Goal: Information Seeking & Learning: Learn about a topic

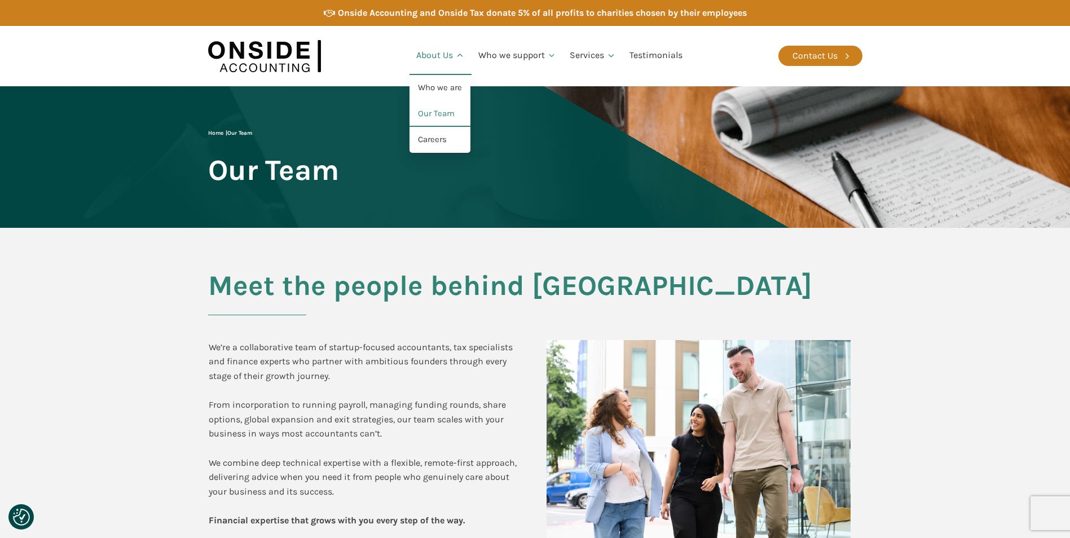
click at [436, 51] on link "About Us" at bounding box center [440, 56] width 62 height 38
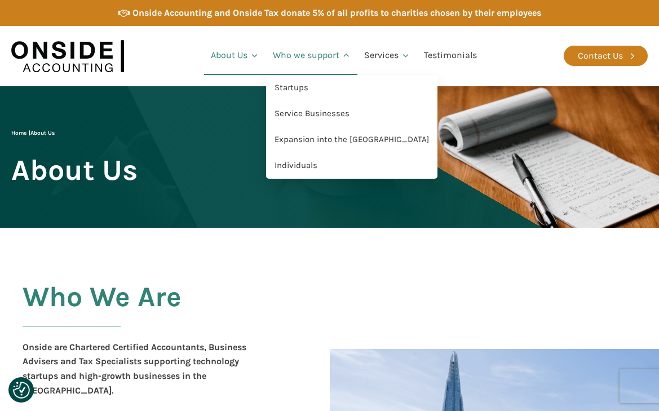
click at [297, 55] on link "Who we support" at bounding box center [312, 56] width 92 height 38
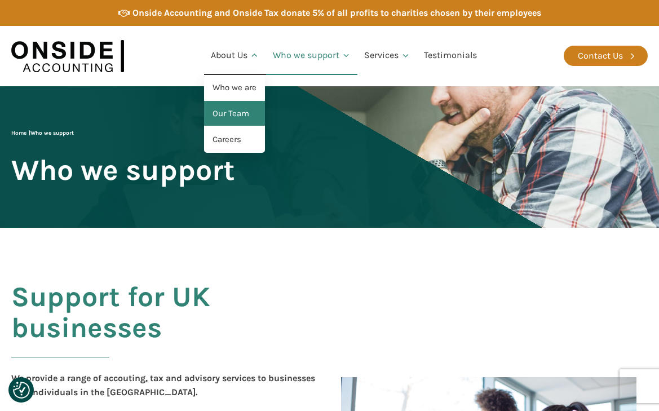
click at [215, 117] on link "Our Team" at bounding box center [234, 114] width 61 height 26
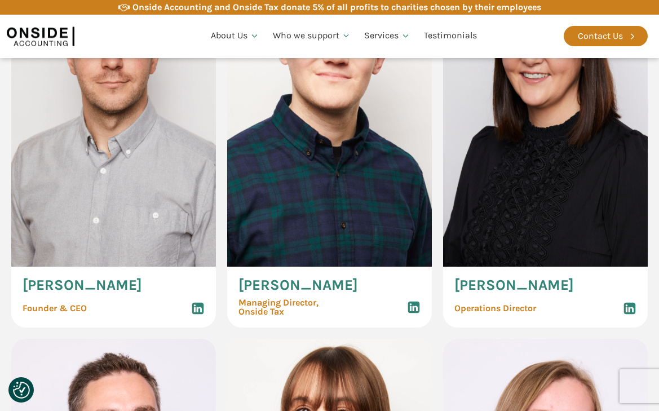
scroll to position [677, 0]
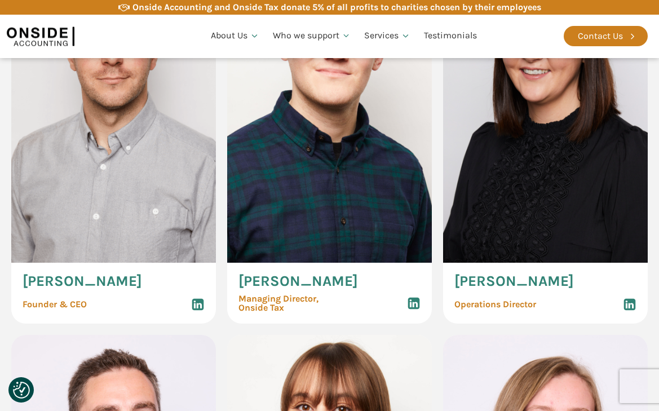
click at [57, 184] on img at bounding box center [113, 109] width 205 height 307
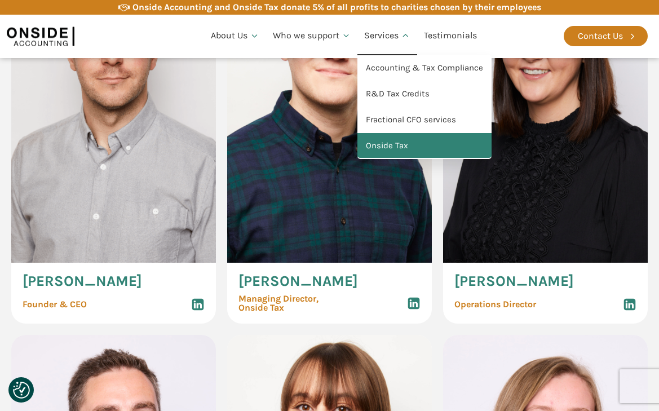
click at [385, 140] on link "Onside Tax" at bounding box center [425, 146] width 134 height 26
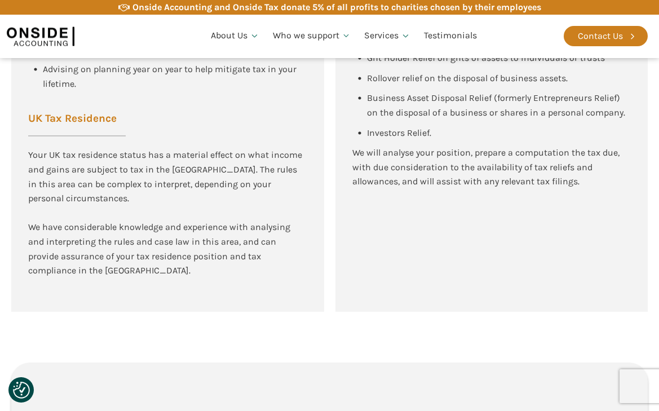
scroll to position [2481, 0]
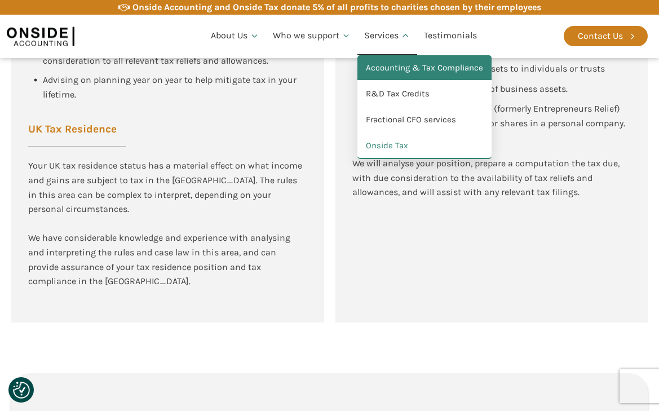
click at [382, 71] on link "Accounting & Tax Compliance" at bounding box center [425, 68] width 134 height 26
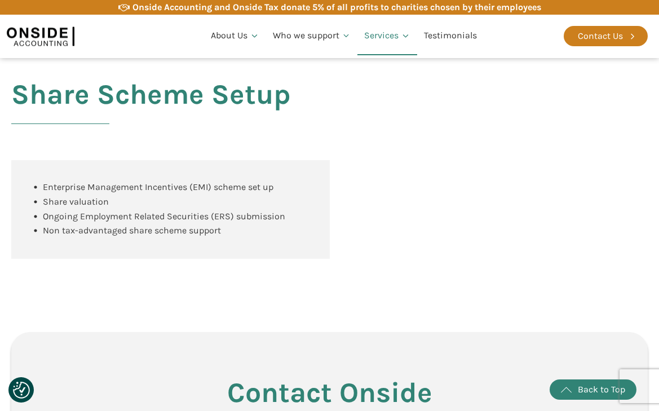
scroll to position [1441, 0]
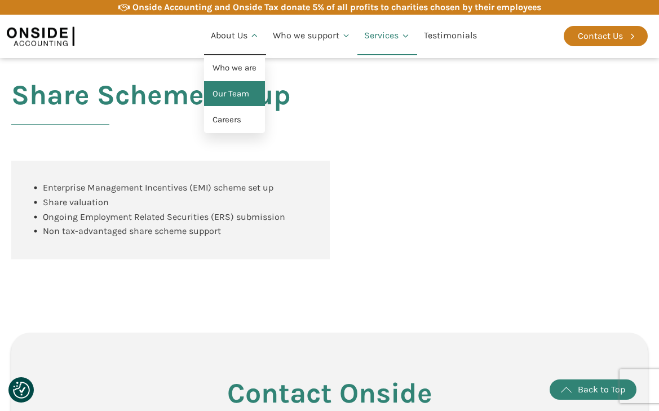
click at [219, 91] on link "Our Team" at bounding box center [234, 94] width 61 height 26
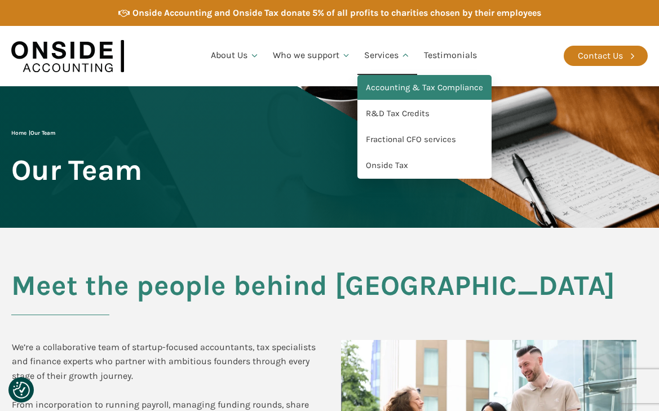
click at [391, 89] on link "Accounting & Tax Compliance" at bounding box center [425, 88] width 134 height 26
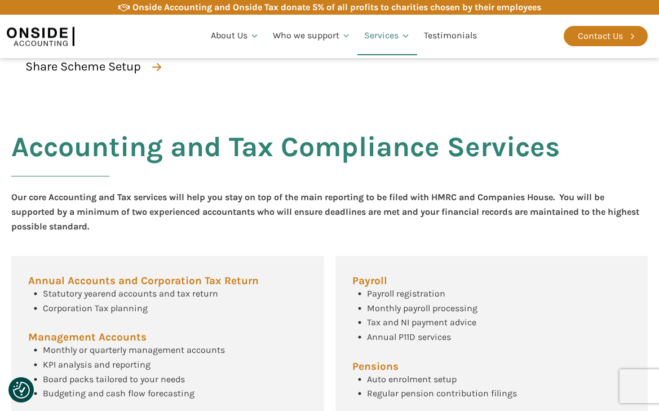
scroll to position [201, 0]
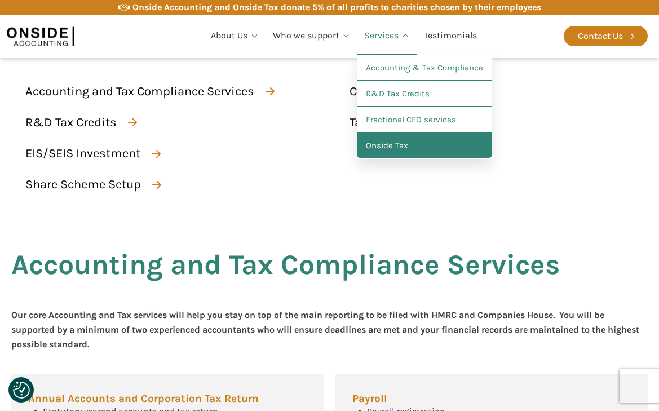
click at [378, 141] on link "Onside Tax" at bounding box center [425, 146] width 134 height 26
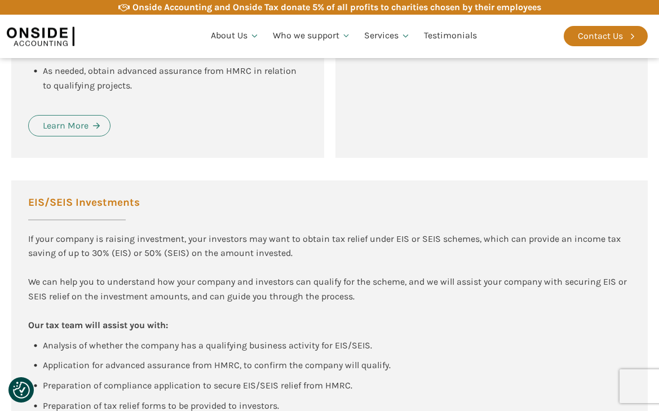
scroll to position [1128, 0]
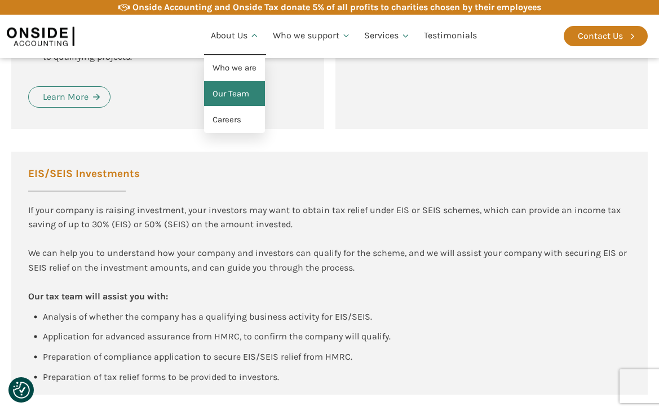
click at [230, 96] on link "Our Team" at bounding box center [234, 94] width 61 height 26
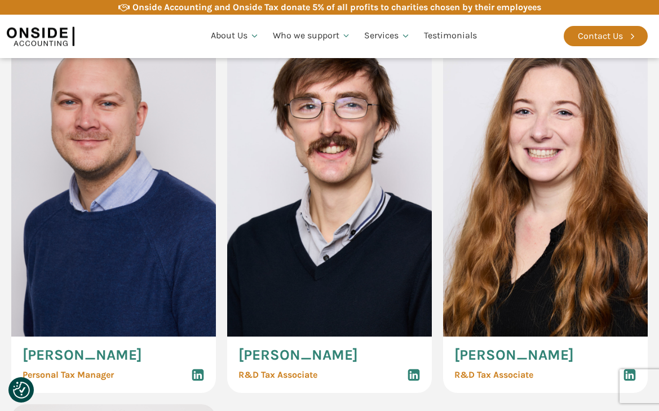
scroll to position [4568, 0]
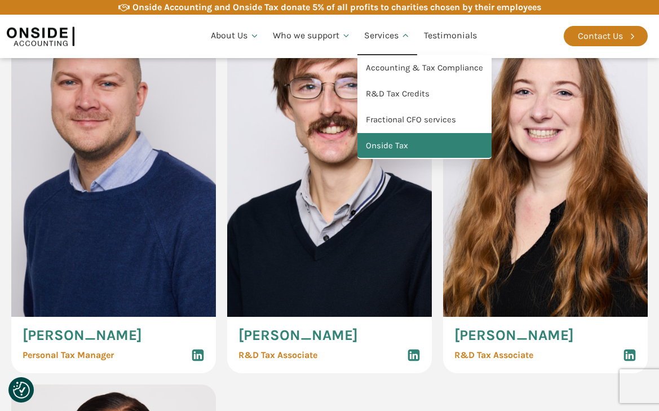
click at [389, 148] on link "Onside Tax" at bounding box center [425, 146] width 134 height 26
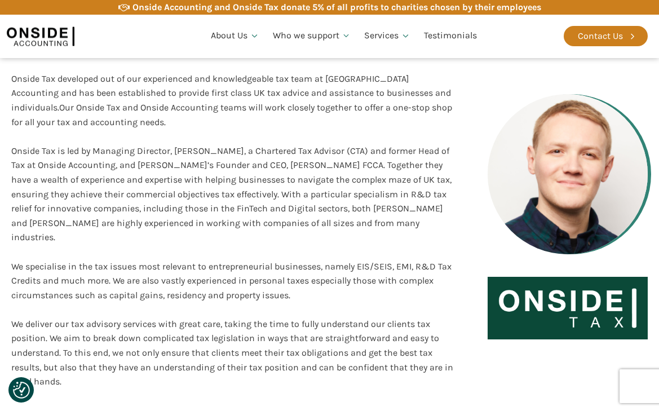
scroll to position [226, 0]
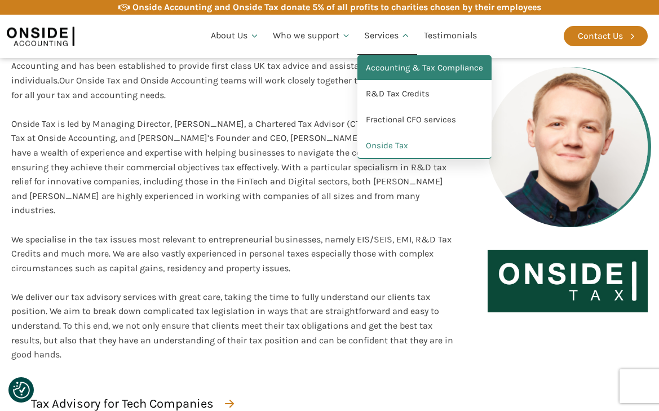
click at [376, 68] on link "Accounting & Tax Compliance" at bounding box center [425, 68] width 134 height 26
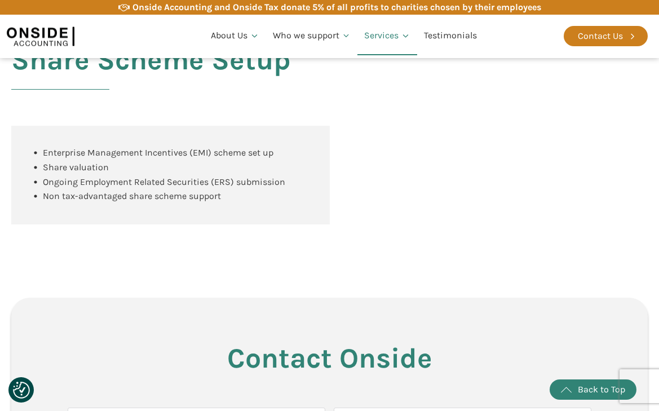
scroll to position [1449, 0]
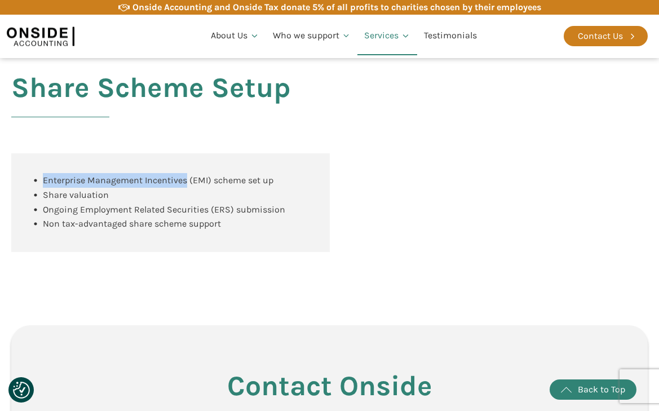
drag, startPoint x: 188, startPoint y: 179, endPoint x: 45, endPoint y: 180, distance: 142.7
click at [45, 180] on div "Enterprise Management Incentives (EMI) scheme set up" at bounding box center [158, 180] width 231 height 15
copy div "Enterprise Management Incentives"
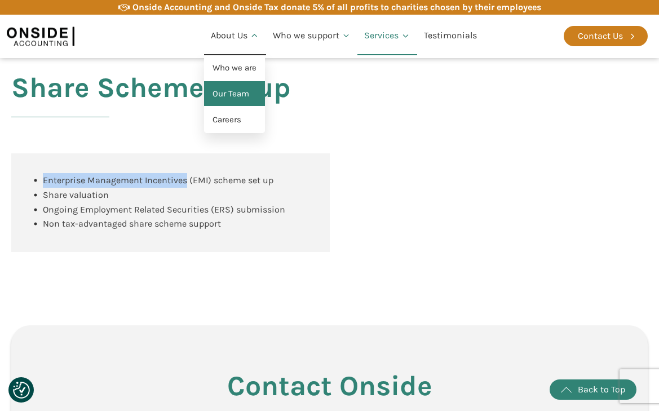
click at [223, 92] on link "Our Team" at bounding box center [234, 94] width 61 height 26
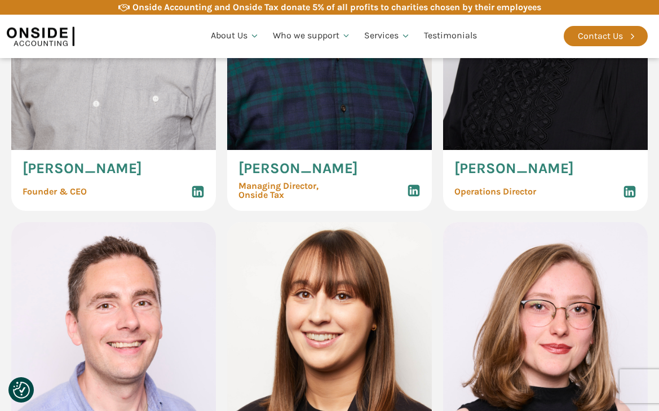
scroll to position [846, 0]
